Goal: Task Accomplishment & Management: Use online tool/utility

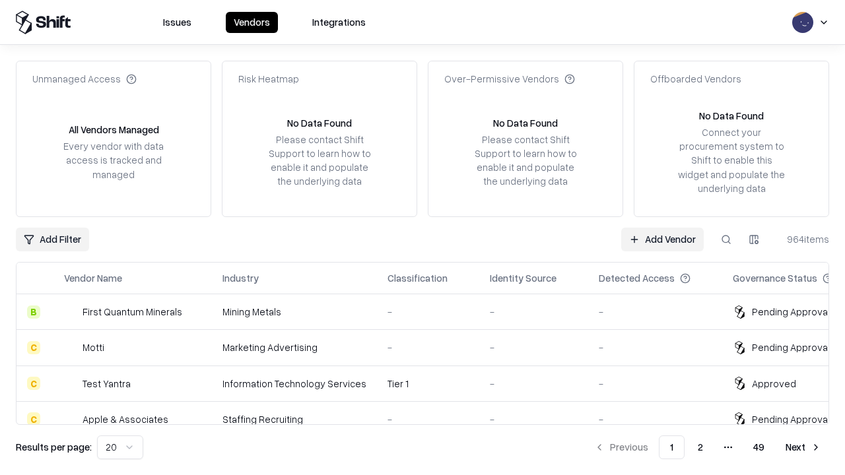
click at [662, 239] on link "Add Vendor" at bounding box center [662, 240] width 83 height 24
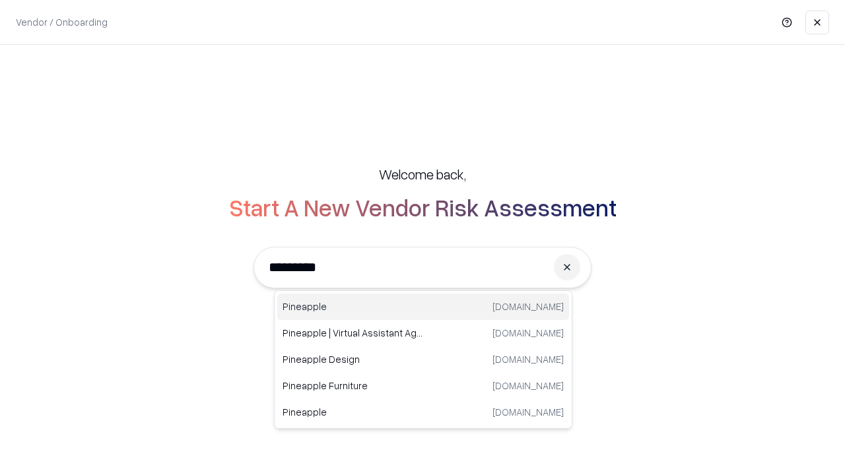
click at [423, 307] on div "Pineapple [DOMAIN_NAME]" at bounding box center [423, 307] width 292 height 26
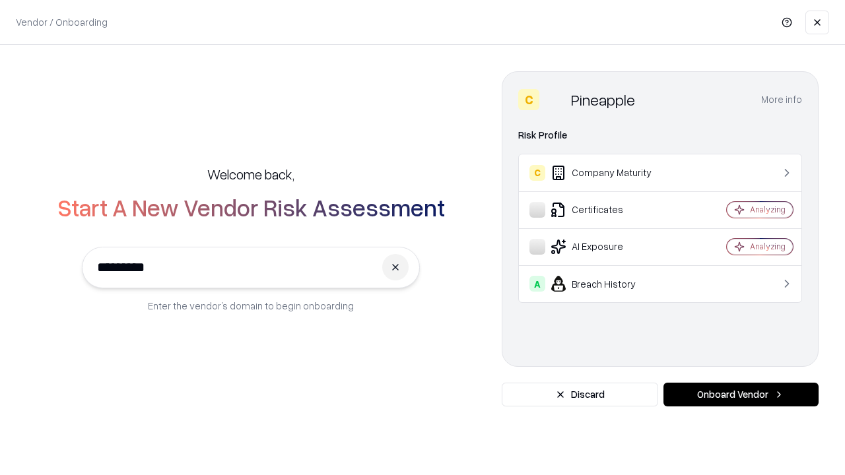
type input "*********"
click at [741, 395] on button "Onboard Vendor" at bounding box center [741, 395] width 155 height 24
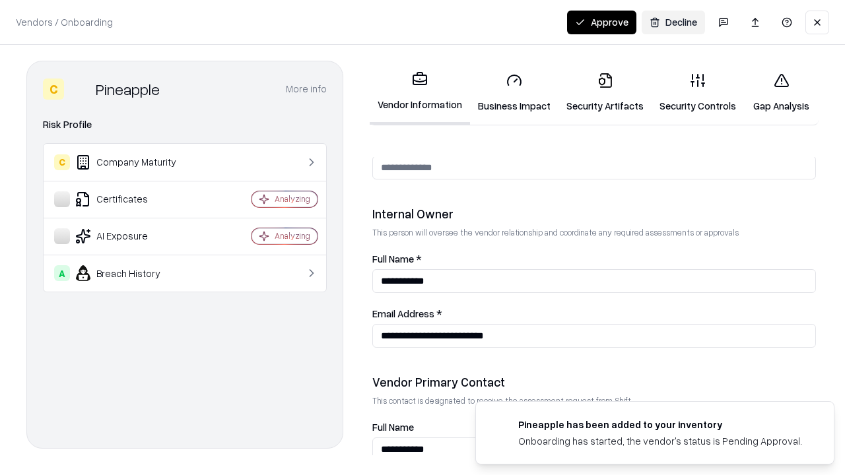
scroll to position [684, 0]
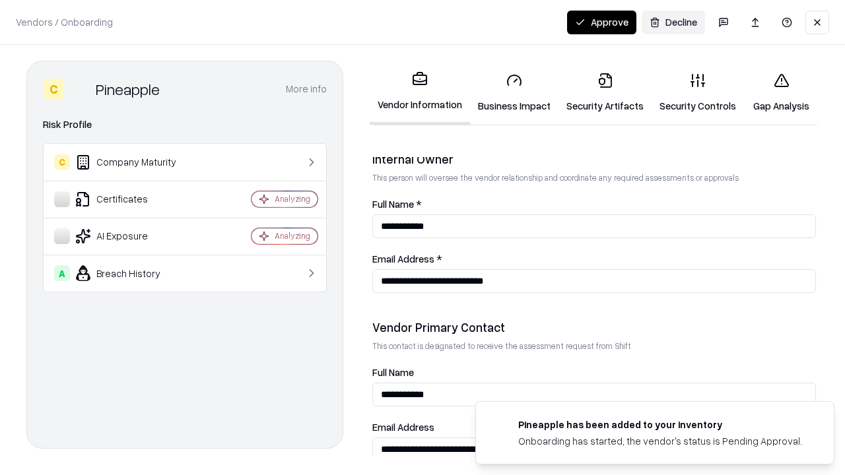
click at [514, 92] on link "Business Impact" at bounding box center [514, 92] width 88 height 61
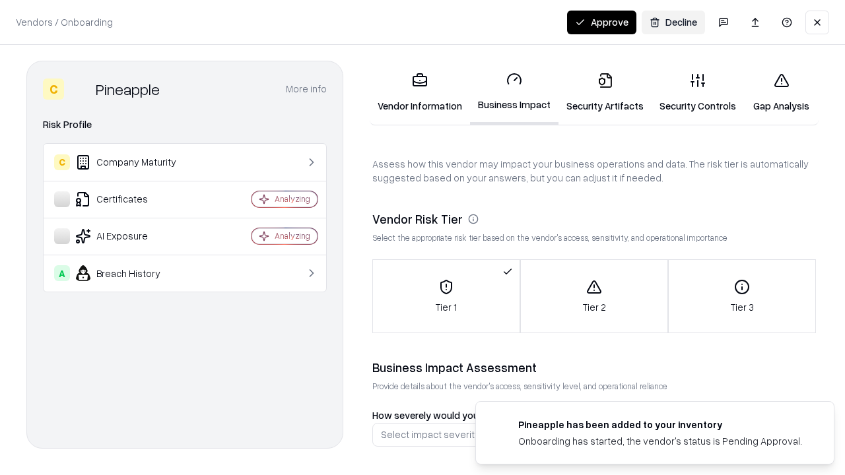
click at [605, 92] on link "Security Artifacts" at bounding box center [605, 92] width 93 height 61
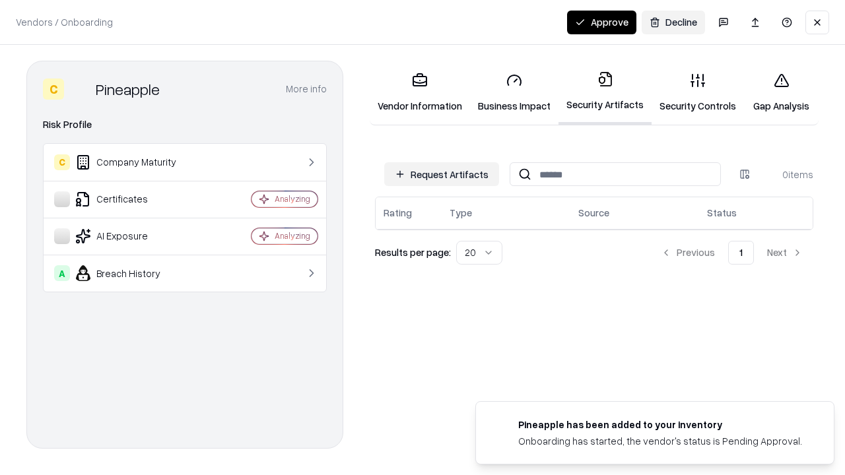
click at [442, 174] on button "Request Artifacts" at bounding box center [441, 174] width 115 height 24
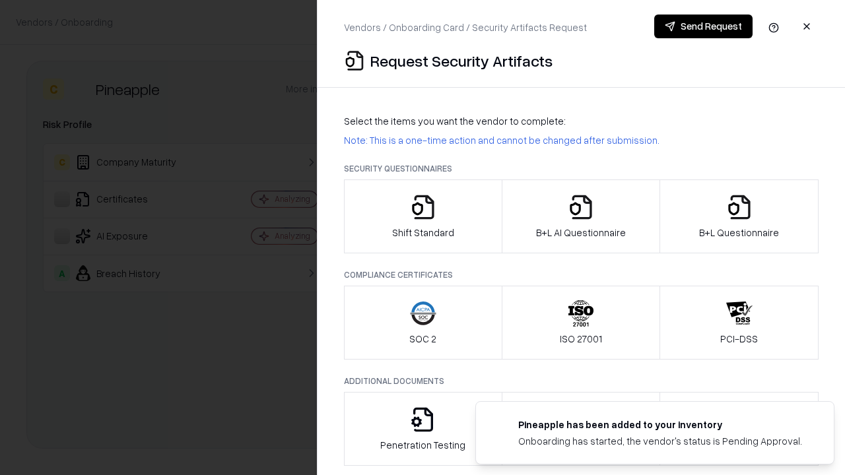
click at [423, 217] on icon "button" at bounding box center [423, 207] width 26 height 26
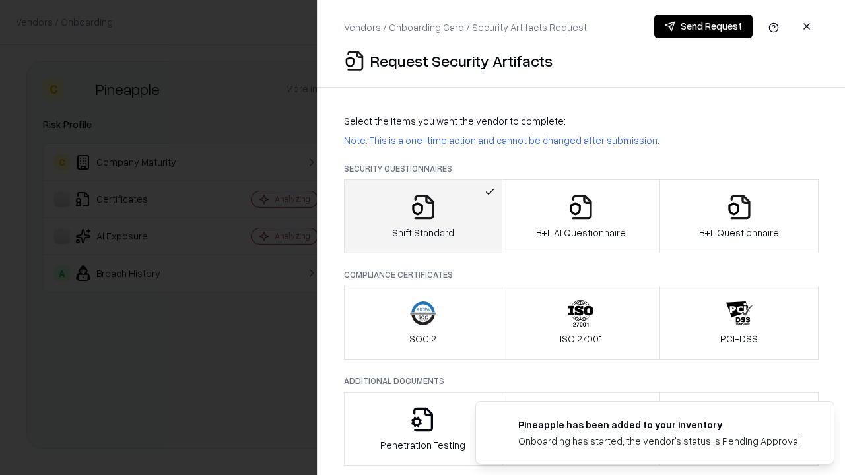
click at [703, 26] on button "Send Request" at bounding box center [703, 27] width 98 height 24
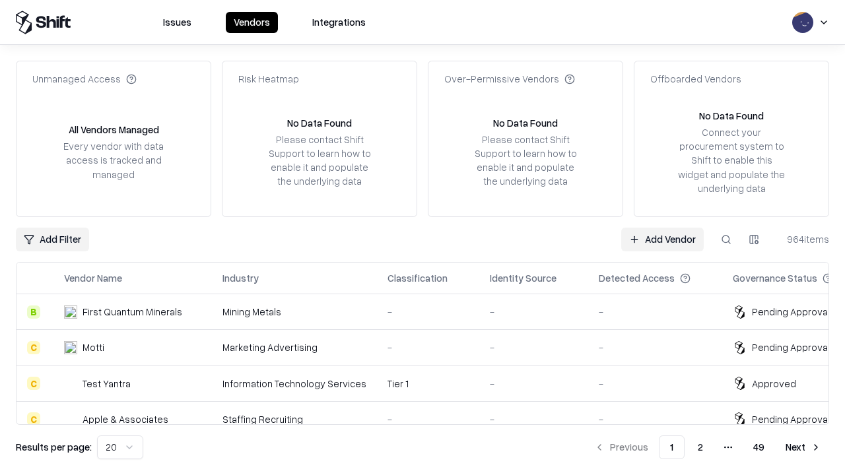
click at [726, 239] on button at bounding box center [727, 240] width 24 height 24
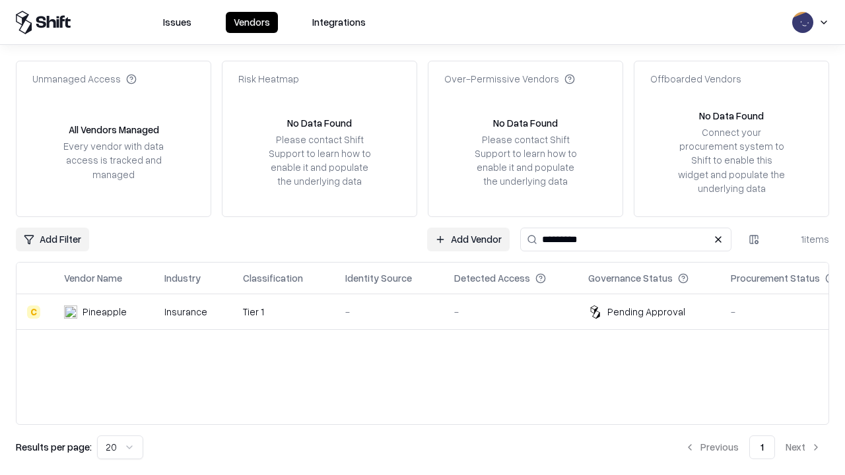
type input "*********"
click at [431, 312] on div "-" at bounding box center [389, 312] width 88 height 14
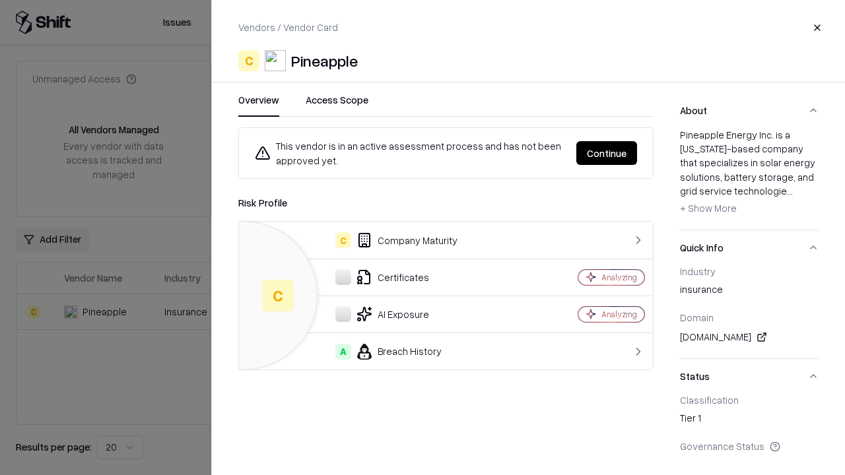
click at [607, 153] on button "Continue" at bounding box center [607, 153] width 61 height 24
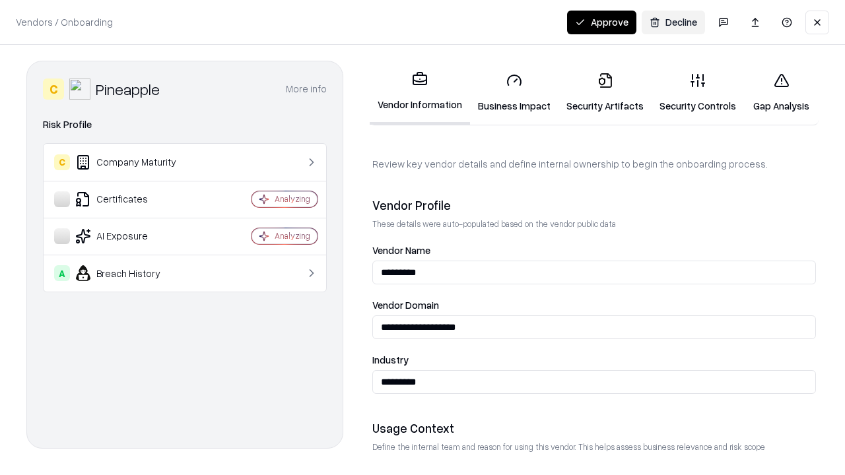
click at [605, 92] on link "Security Artifacts" at bounding box center [605, 92] width 93 height 61
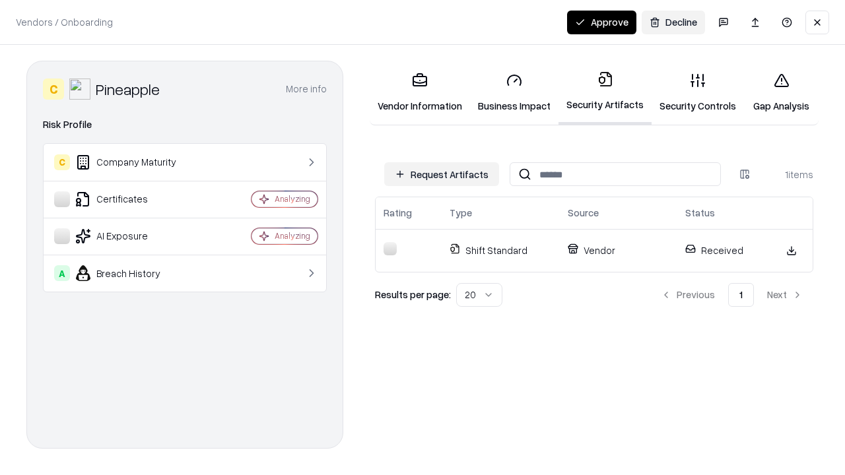
click at [602, 22] on button "Approve" at bounding box center [601, 23] width 69 height 24
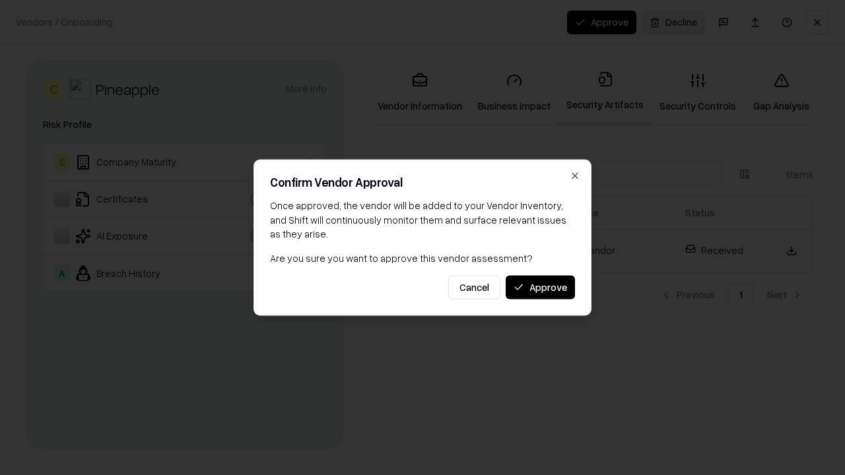
click at [540, 287] on button "Approve" at bounding box center [540, 287] width 69 height 24
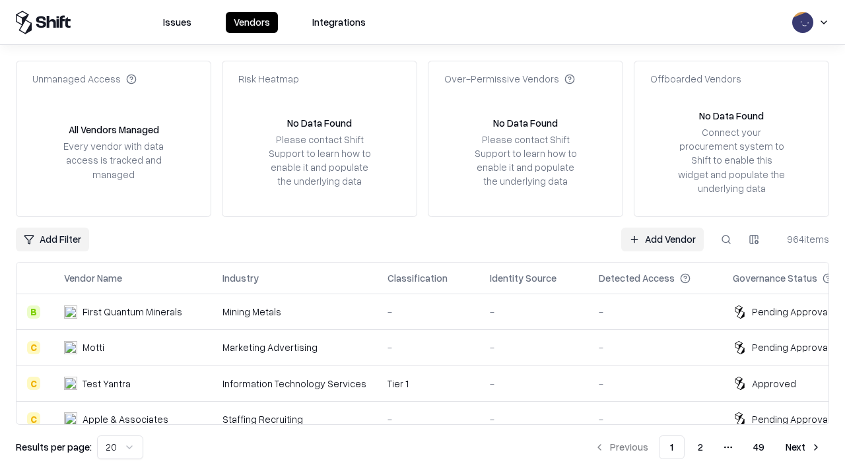
type input "*********"
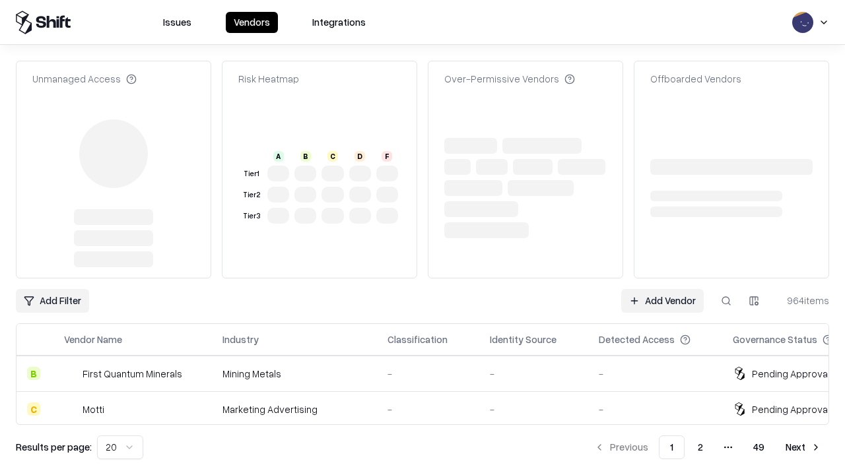
click at [662, 289] on link "Add Vendor" at bounding box center [662, 301] width 83 height 24
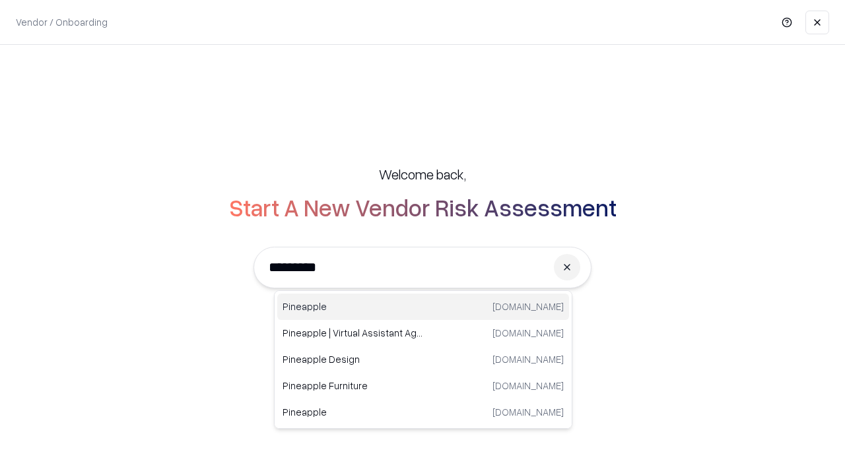
click at [423, 307] on div "Pineapple [DOMAIN_NAME]" at bounding box center [423, 307] width 292 height 26
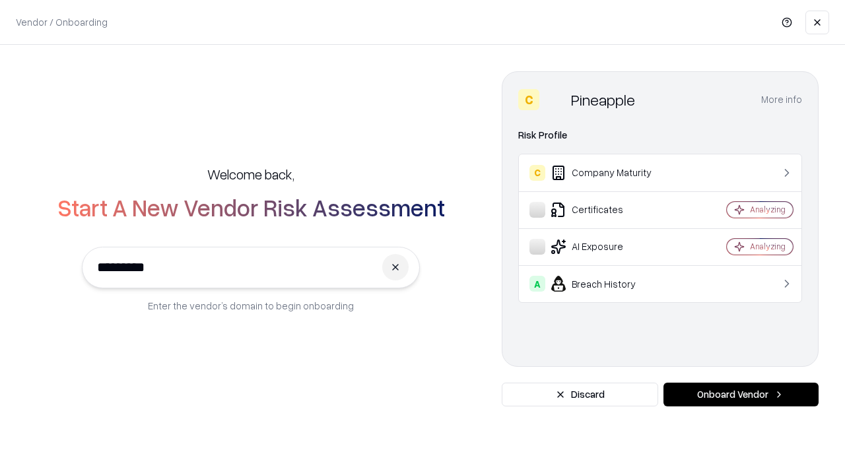
type input "*********"
click at [741, 395] on button "Onboard Vendor" at bounding box center [741, 395] width 155 height 24
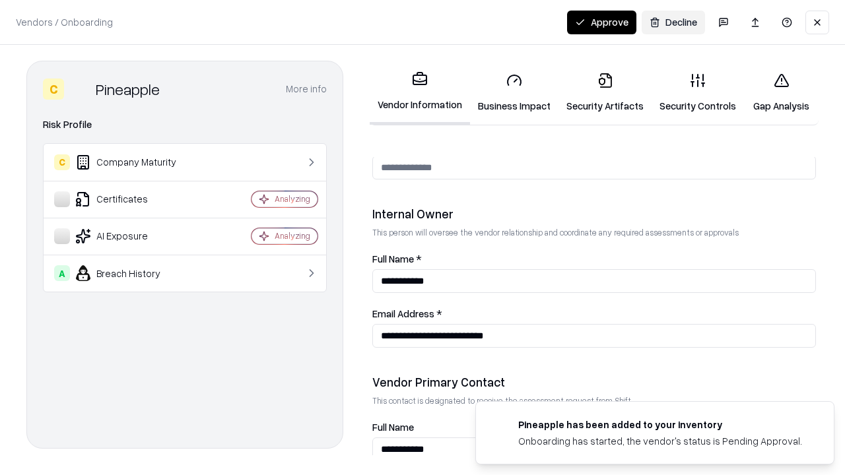
scroll to position [684, 0]
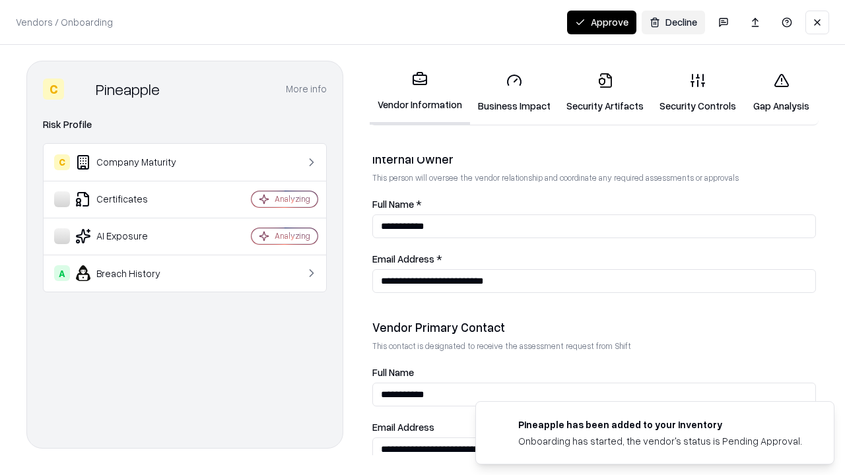
click at [602, 22] on button "Approve" at bounding box center [601, 23] width 69 height 24
